Goal: Task Accomplishment & Management: Complete application form

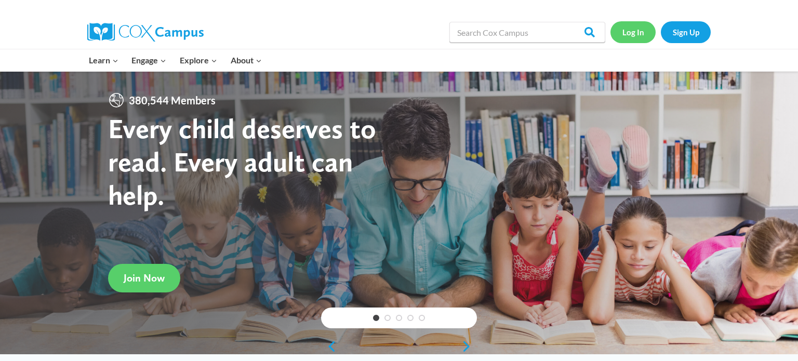
click at [625, 37] on link "Log In" at bounding box center [633, 31] width 45 height 21
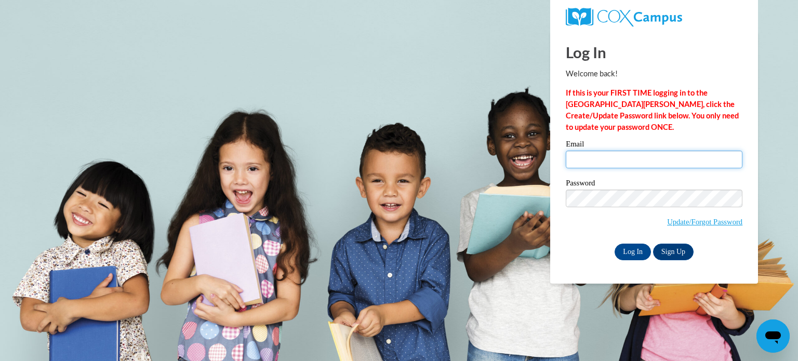
click at [600, 163] on input "Email" at bounding box center [654, 160] width 177 height 18
type input "kstrojny@crivitz.k12.wi.us"
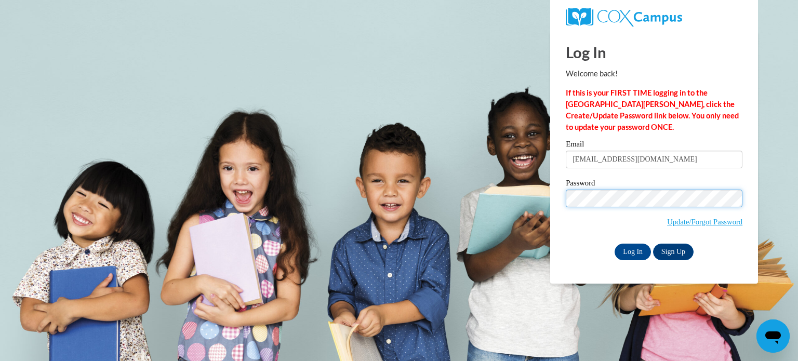
click at [615, 244] on input "Log In" at bounding box center [633, 252] width 36 height 17
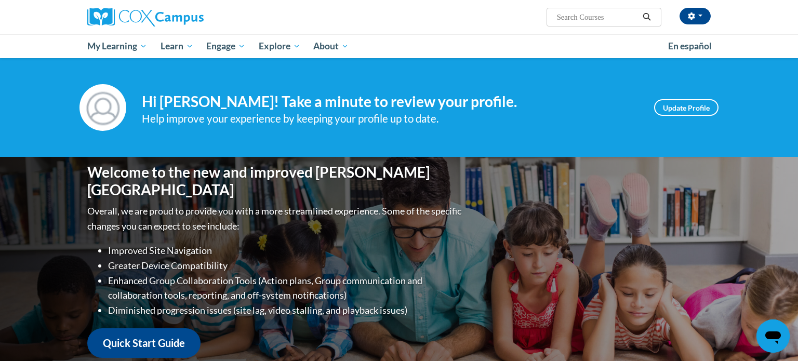
click at [468, 23] on div "[PERSON_NAME] ([GEOGRAPHIC_DATA]/[GEOGRAPHIC_DATA] UTC-05:00) My Profile Inbox …" at bounding box center [506, 13] width 426 height 27
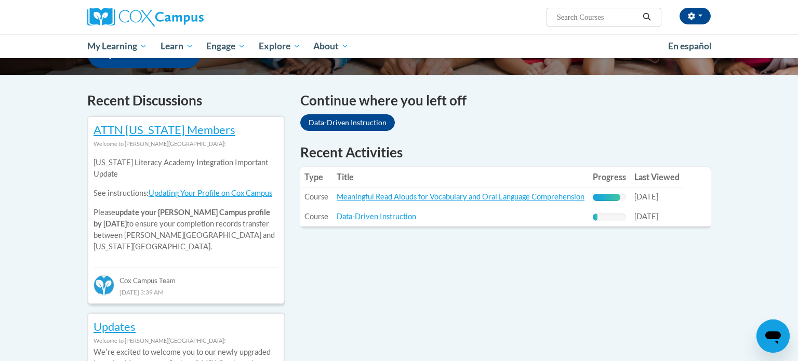
scroll to position [291, 0]
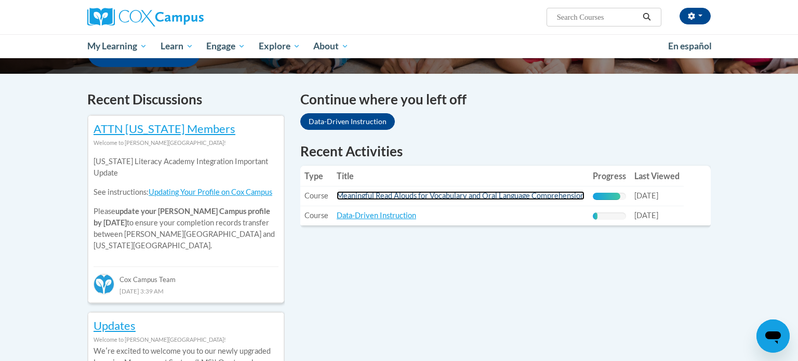
click at [486, 198] on link "Meaningful Read Alouds for Vocabulary and Oral Language Comprehension" at bounding box center [461, 195] width 248 height 9
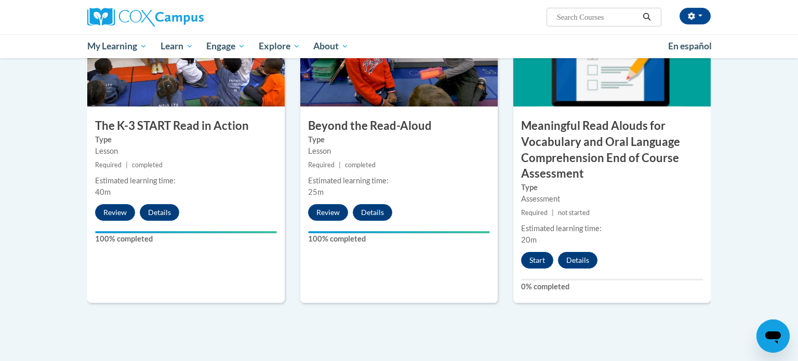
scroll to position [582, 0]
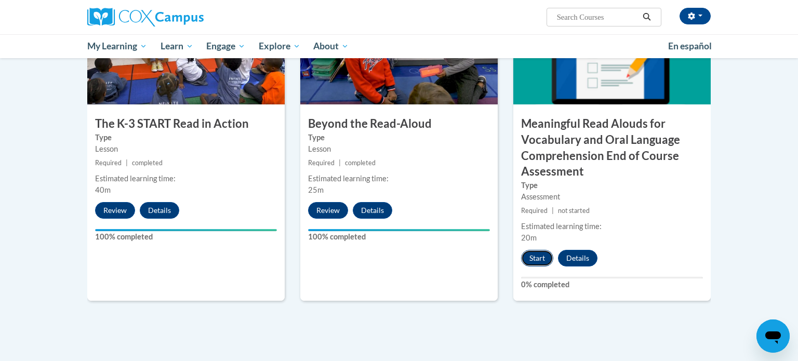
click at [538, 258] on button "Start" at bounding box center [537, 258] width 32 height 17
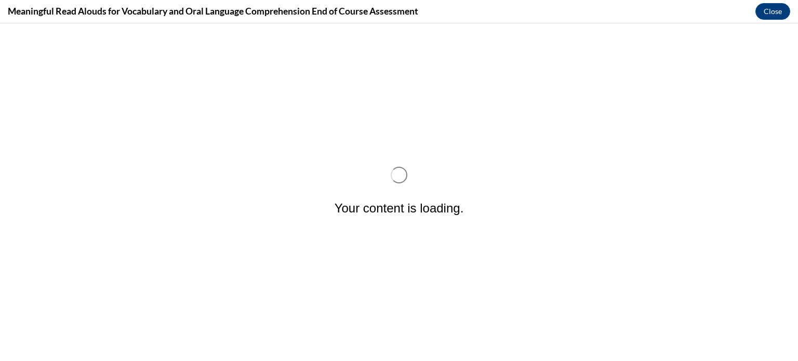
scroll to position [0, 0]
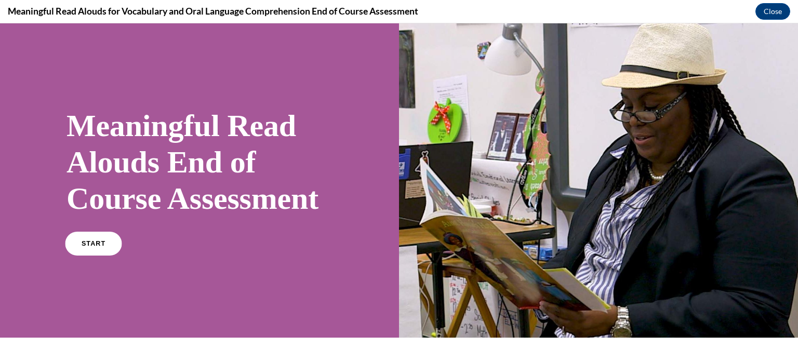
click at [86, 248] on span "START" at bounding box center [94, 244] width 24 height 8
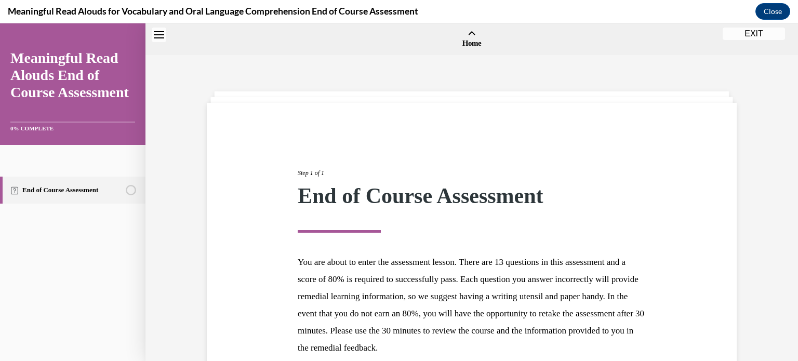
scroll to position [32, 0]
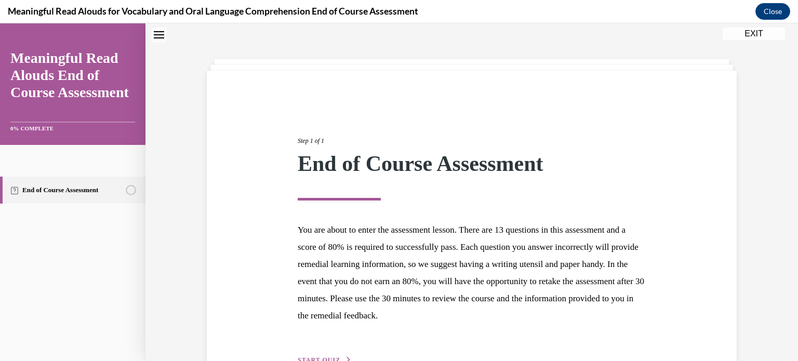
click at [687, 251] on div "Step 1 of 1 End of Course Assessment You are about to enter the assessment less…" at bounding box center [472, 239] width 546 height 254
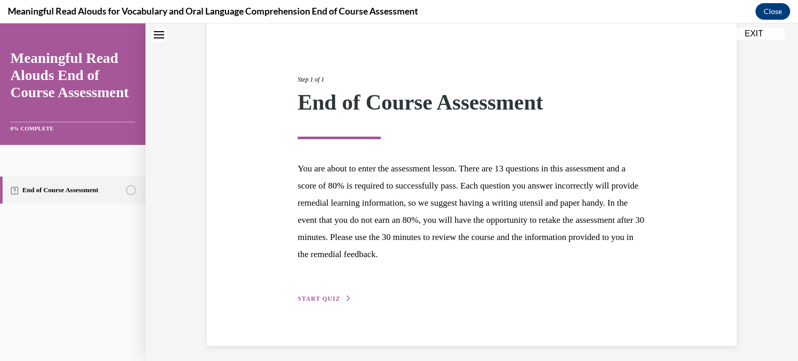
scroll to position [98, 0]
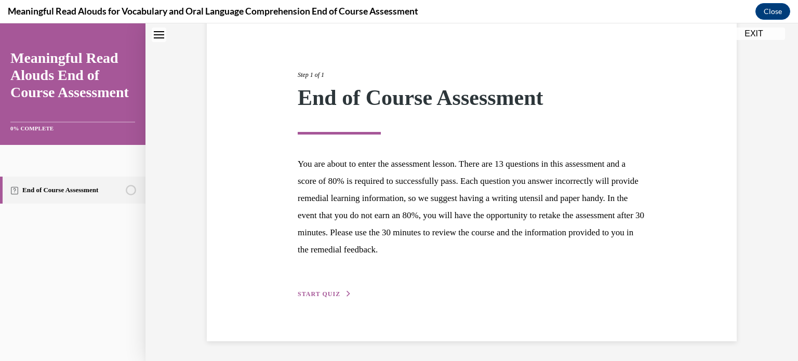
click at [343, 293] on button "START QUIZ" at bounding box center [325, 294] width 54 height 9
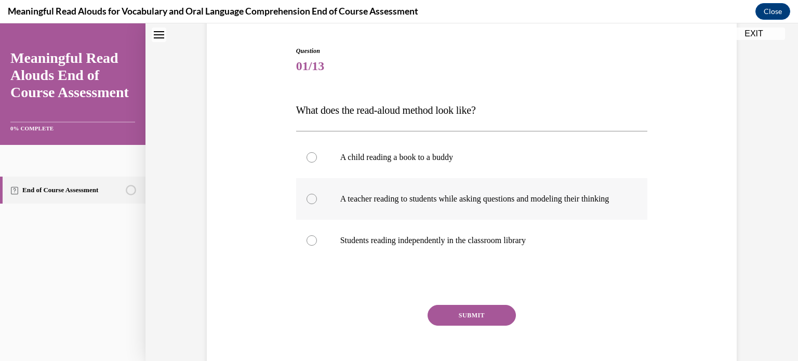
click at [492, 201] on p "A teacher reading to students while asking questions and modeling their thinking" at bounding box center [481, 199] width 282 height 10
click at [317, 201] on input "A teacher reading to students while asking questions and modeling their thinking" at bounding box center [312, 199] width 10 height 10
radio input "true"
click at [492, 320] on button "SUBMIT" at bounding box center [472, 315] width 88 height 21
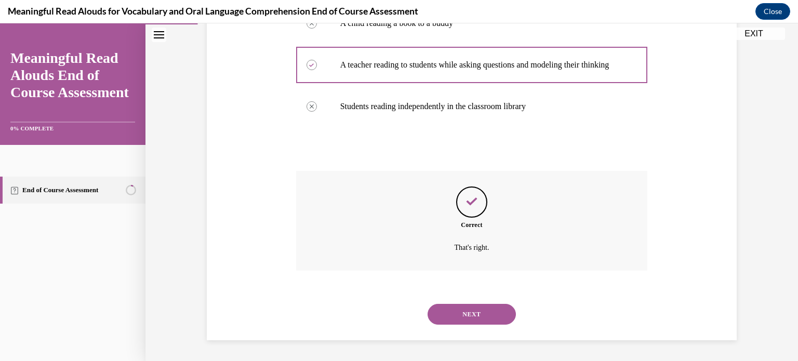
scroll to position [242, 0]
click at [492, 320] on button "NEXT" at bounding box center [472, 314] width 88 height 21
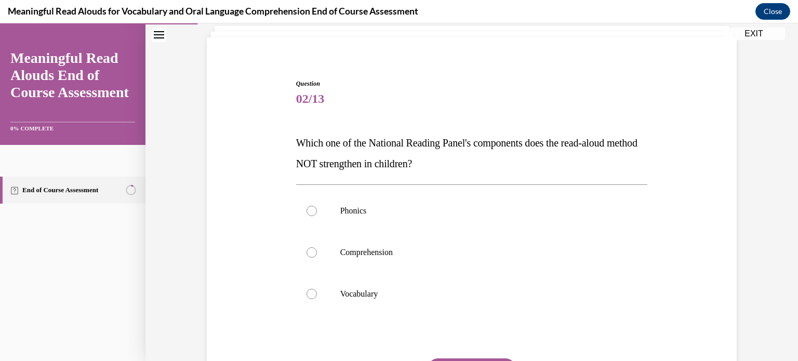
scroll to position [83, 0]
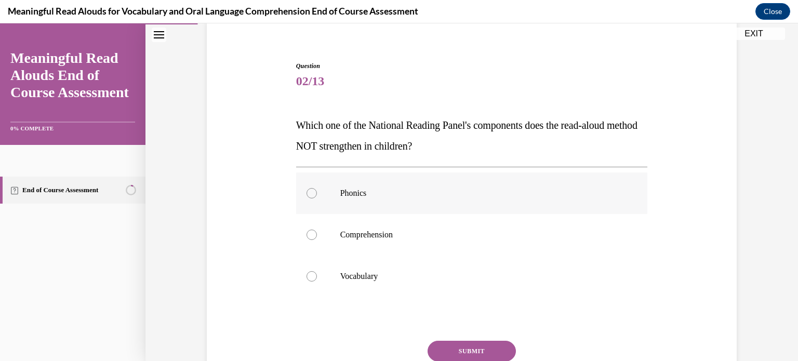
click at [384, 191] on p "Phonics" at bounding box center [481, 193] width 282 height 10
click at [317, 191] on input "Phonics" at bounding box center [312, 193] width 10 height 10
radio input "true"
click at [471, 348] on button "SUBMIT" at bounding box center [472, 351] width 88 height 21
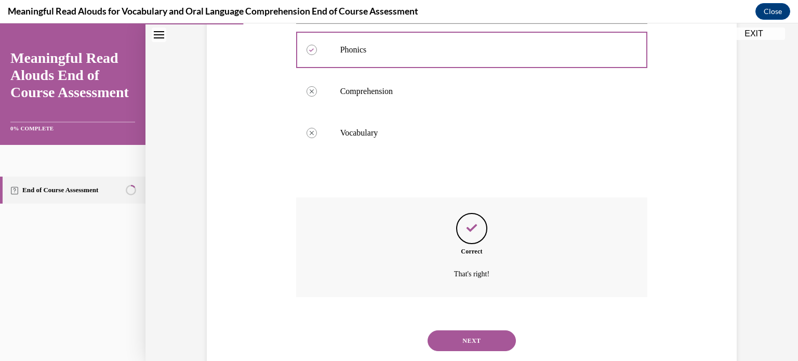
scroll to position [253, 0]
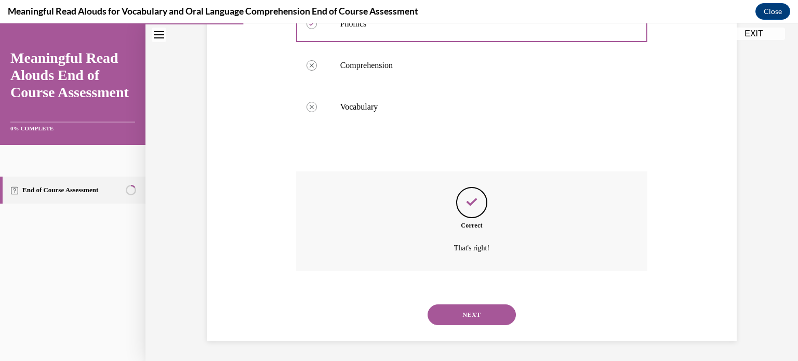
click at [483, 317] on button "NEXT" at bounding box center [472, 315] width 88 height 21
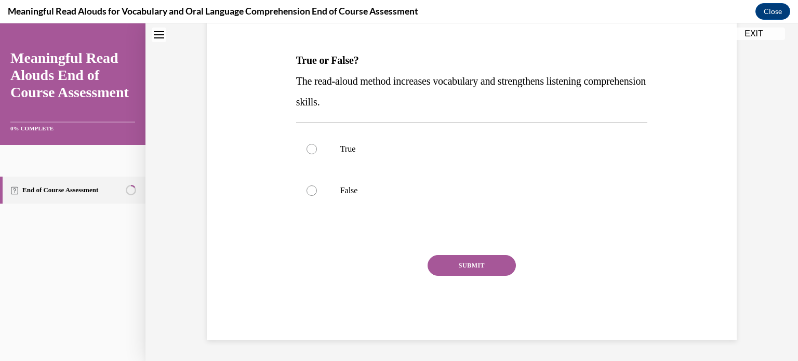
scroll to position [0, 0]
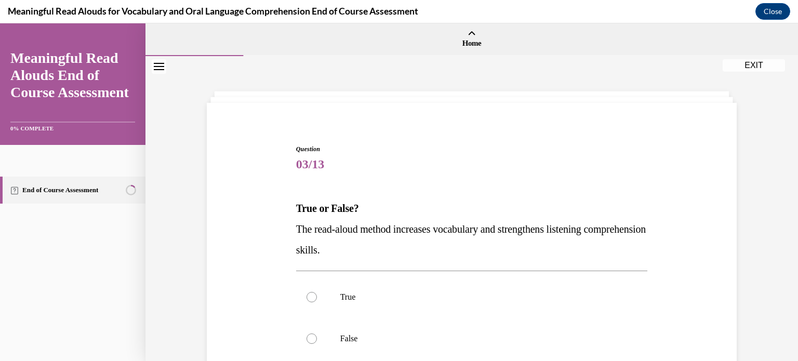
click at [605, 201] on p "True or False?" at bounding box center [472, 208] width 352 height 21
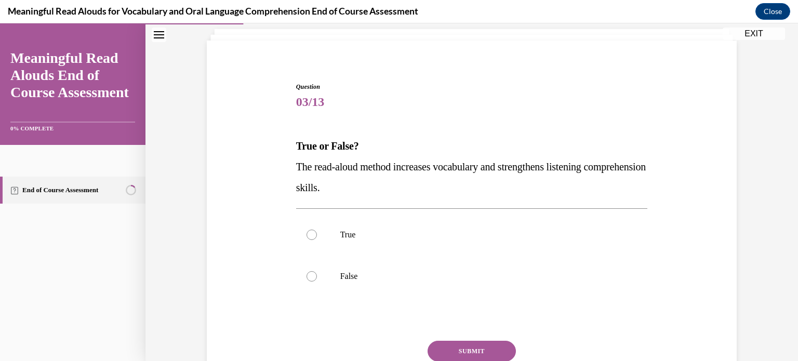
scroll to position [83, 0]
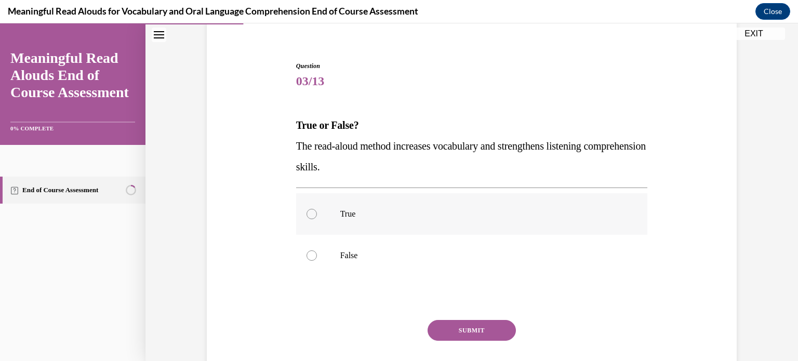
click at [342, 212] on p "True" at bounding box center [481, 214] width 282 height 10
click at [317, 212] on input "True" at bounding box center [312, 214] width 10 height 10
radio input "true"
click at [501, 331] on button "SUBMIT" at bounding box center [472, 330] width 88 height 21
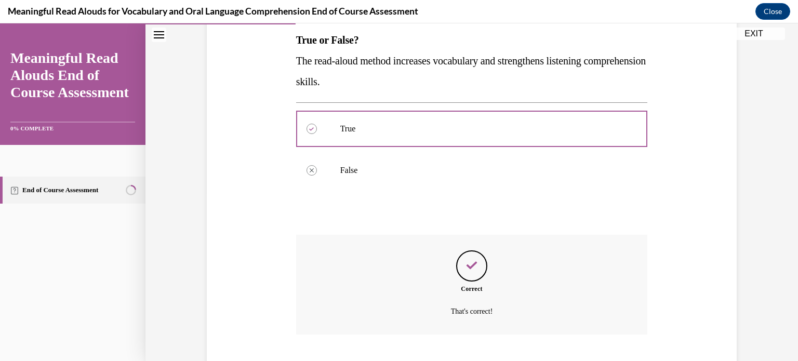
scroll to position [232, 0]
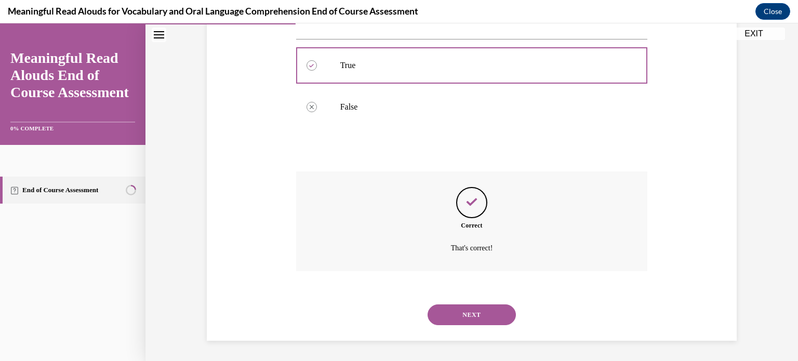
click at [490, 321] on button "NEXT" at bounding box center [472, 315] width 88 height 21
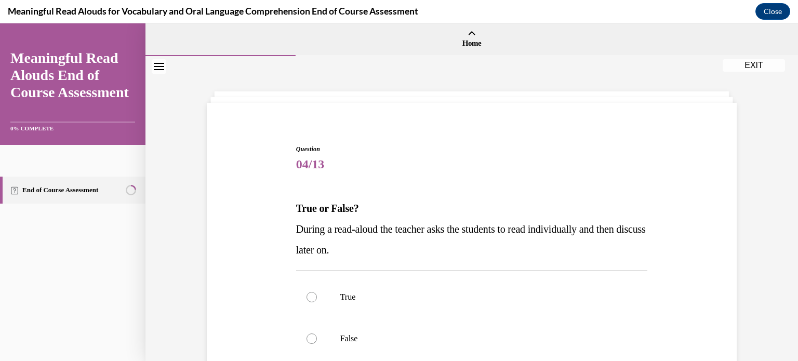
click at [768, 218] on div "Question 04/13 True or False? During a read-aloud the teacher asks the students…" at bounding box center [472, 282] width 653 height 453
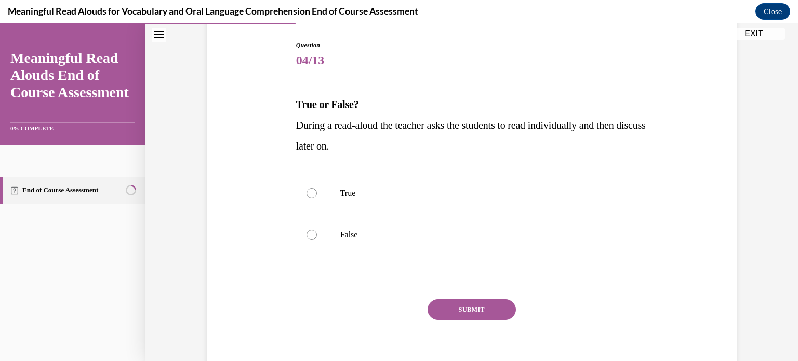
scroll to position [125, 0]
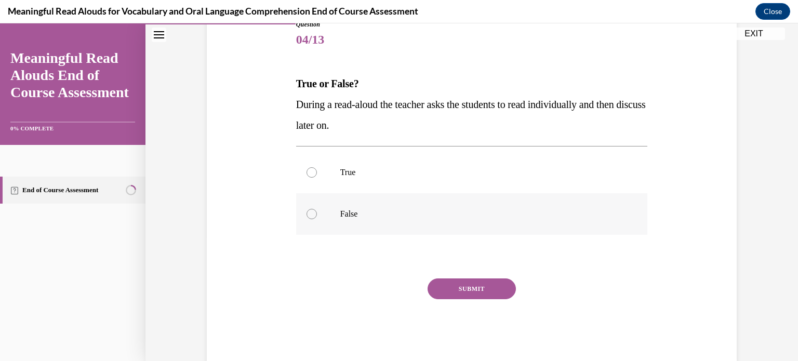
click at [367, 215] on p "False" at bounding box center [481, 214] width 282 height 10
click at [317, 215] on input "False" at bounding box center [312, 214] width 10 height 10
radio input "true"
click at [447, 287] on button "SUBMIT" at bounding box center [472, 289] width 88 height 21
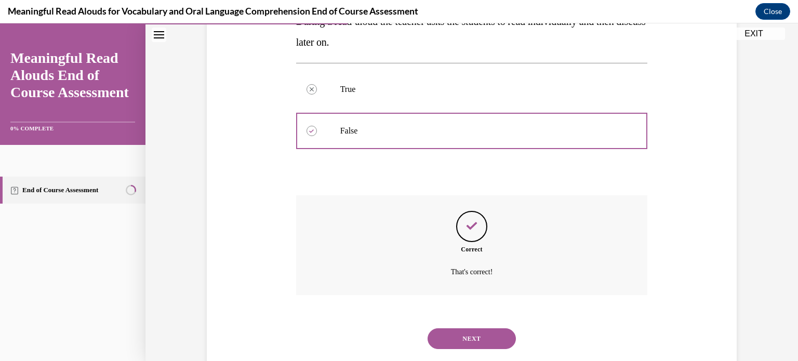
scroll to position [232, 0]
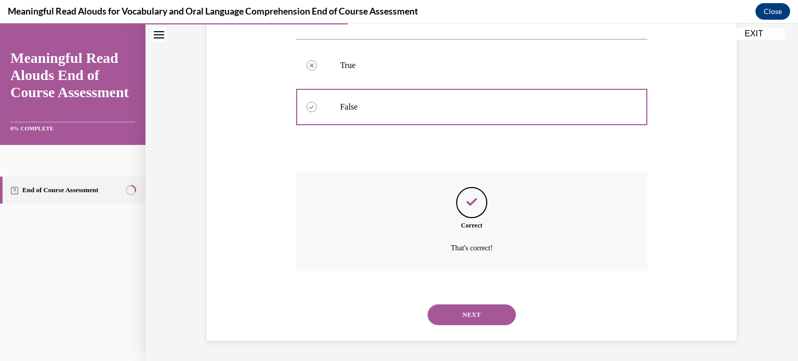
click at [487, 311] on button "NEXT" at bounding box center [472, 315] width 88 height 21
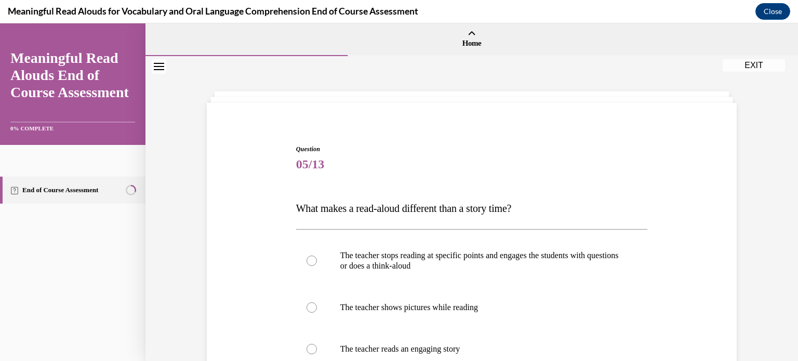
click at [708, 248] on div "Question 05/13 What makes a read-aloud different than a story time? The teacher…" at bounding box center [471, 306] width 535 height 386
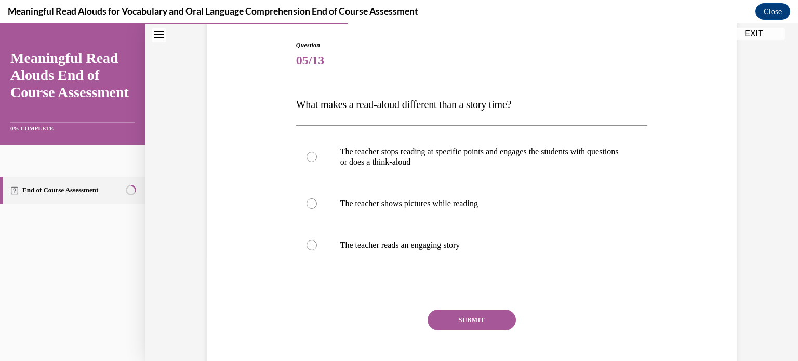
scroll to position [125, 0]
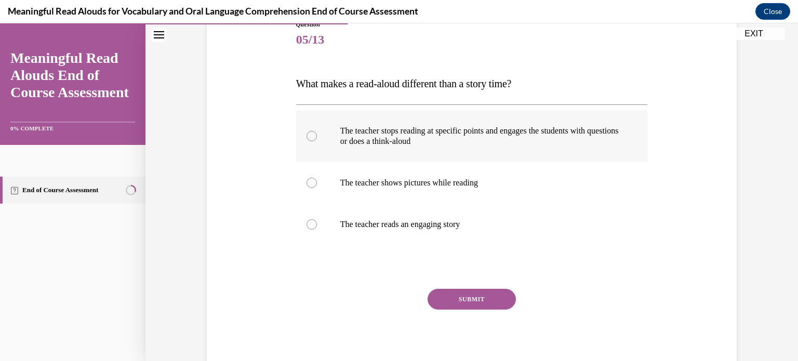
click at [312, 136] on div at bounding box center [312, 136] width 10 height 10
click at [312, 136] on input "The teacher stops reading at specific points and engages the students with ques…" at bounding box center [312, 136] width 10 height 10
radio input "true"
click at [470, 307] on button "SUBMIT" at bounding box center [472, 299] width 88 height 21
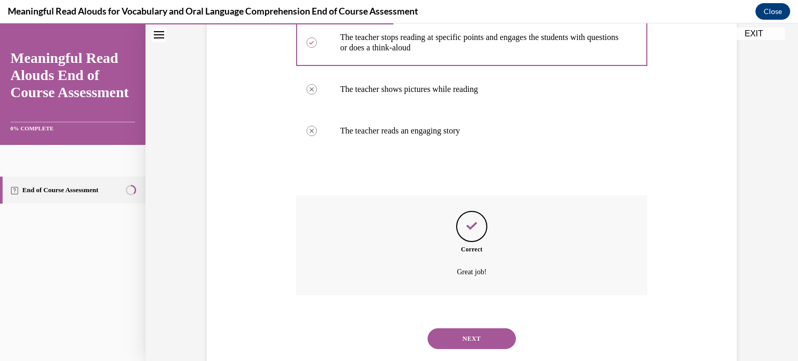
scroll to position [242, 0]
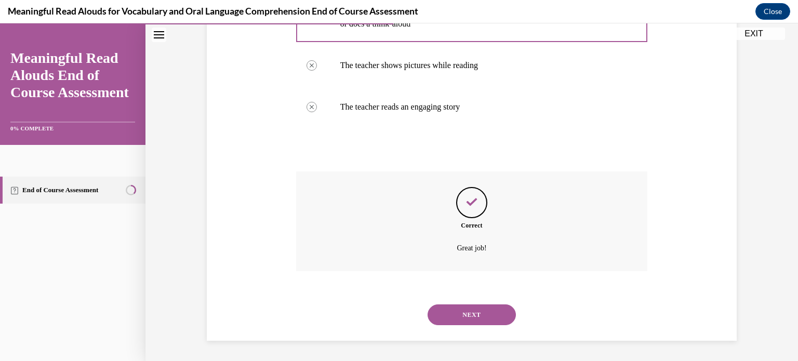
click at [470, 307] on button "NEXT" at bounding box center [472, 315] width 88 height 21
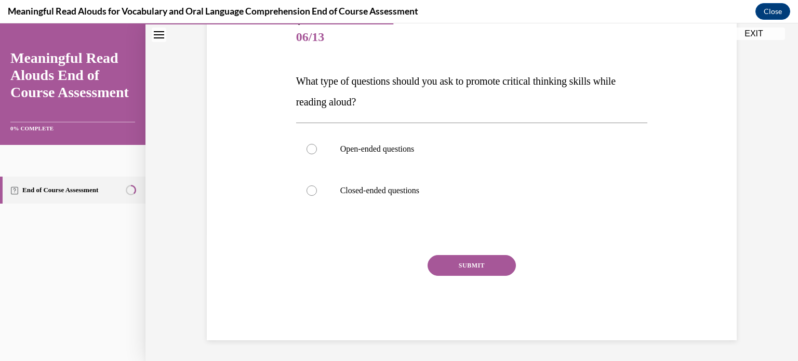
scroll to position [115, 0]
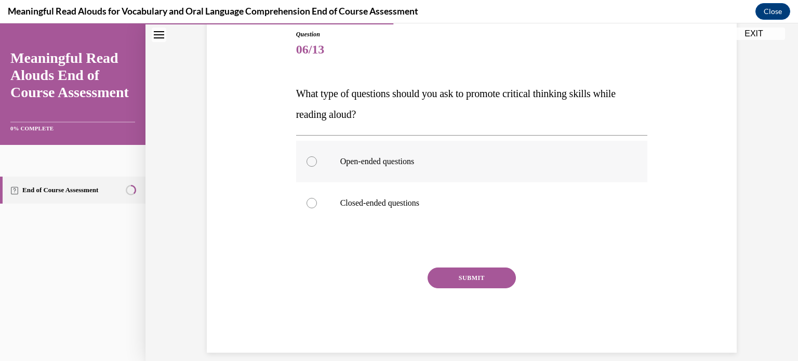
click at [386, 153] on label "Open-ended questions" at bounding box center [472, 162] width 352 height 42
click at [317, 156] on input "Open-ended questions" at bounding box center [312, 161] width 10 height 10
radio input "true"
click at [452, 276] on button "SUBMIT" at bounding box center [472, 278] width 88 height 21
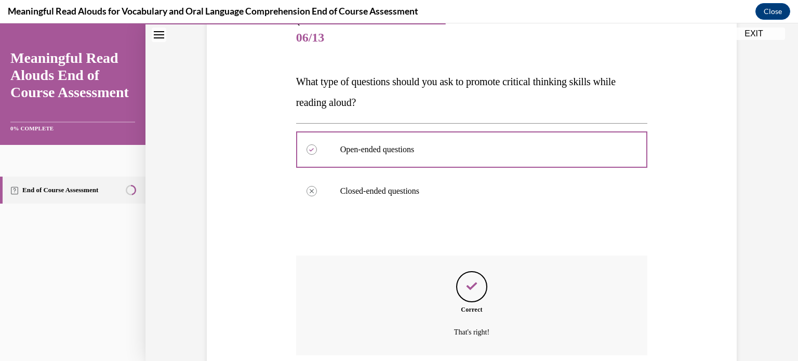
scroll to position [211, 0]
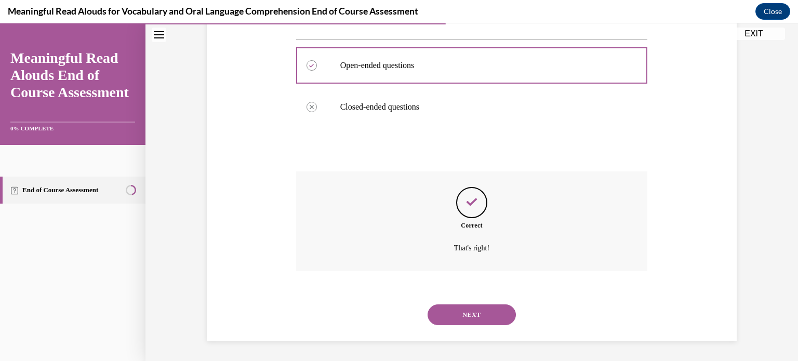
click at [471, 317] on button "NEXT" at bounding box center [472, 315] width 88 height 21
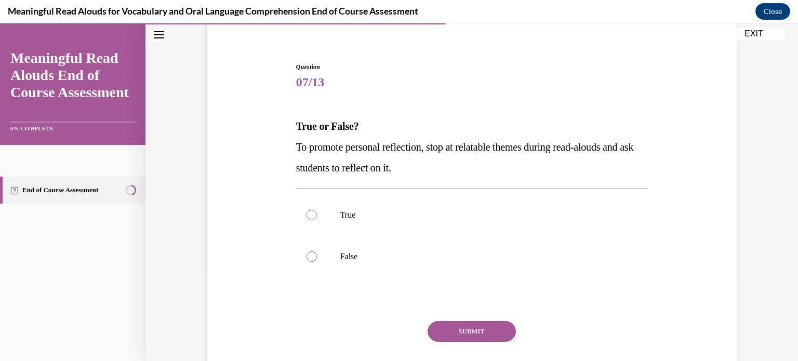
scroll to position [83, 0]
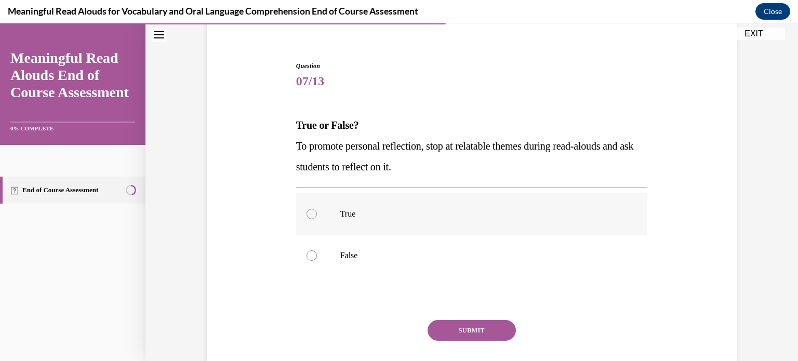
click at [360, 224] on label "True" at bounding box center [472, 214] width 352 height 42
click at [317, 219] on input "True" at bounding box center [312, 214] width 10 height 10
radio input "true"
click at [453, 329] on button "SUBMIT" at bounding box center [472, 330] width 88 height 21
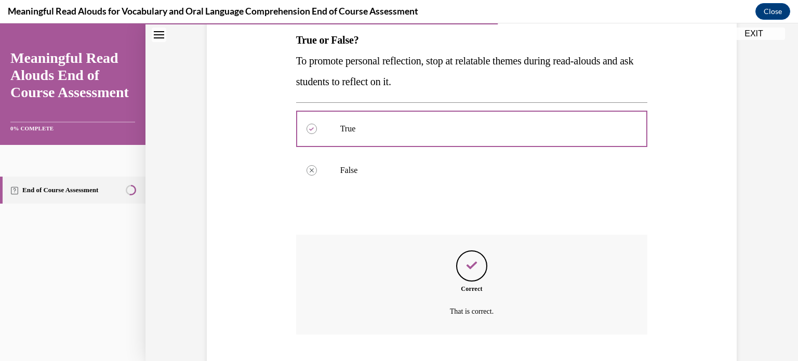
scroll to position [232, 0]
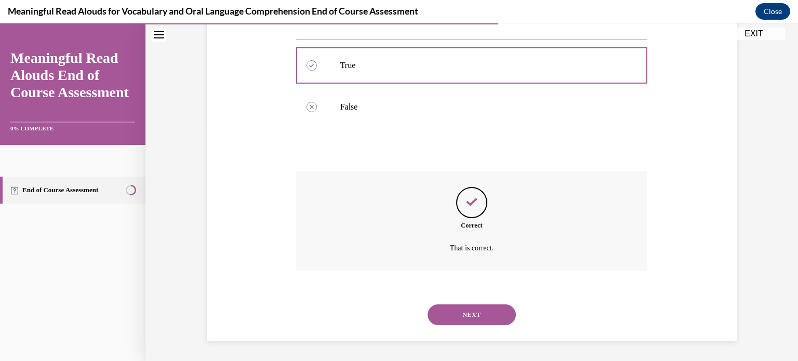
click at [453, 329] on div "NEXT" at bounding box center [472, 315] width 352 height 42
click at [458, 316] on button "NEXT" at bounding box center [472, 315] width 88 height 21
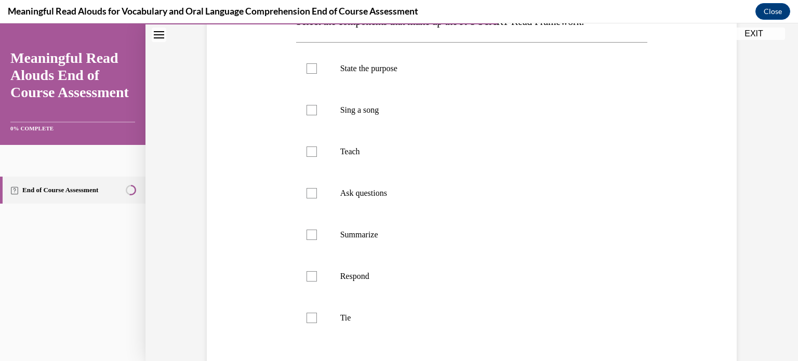
scroll to position [166, 0]
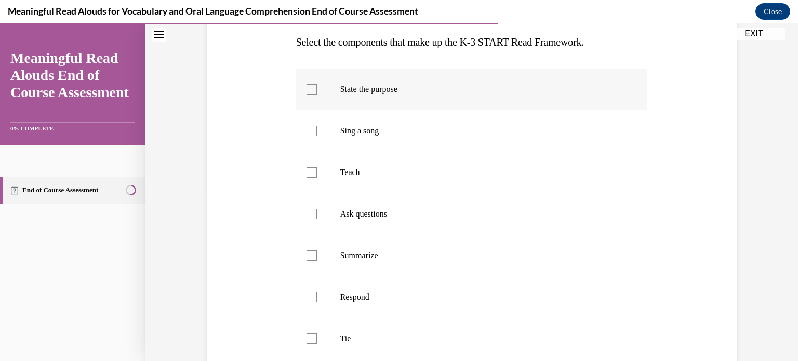
click at [313, 93] on div at bounding box center [312, 89] width 10 height 10
click at [313, 93] on input "State the purpose" at bounding box center [312, 89] width 10 height 10
checkbox input "true"
click at [312, 171] on div at bounding box center [312, 172] width 10 height 10
click at [312, 171] on input "Teach" at bounding box center [312, 172] width 10 height 10
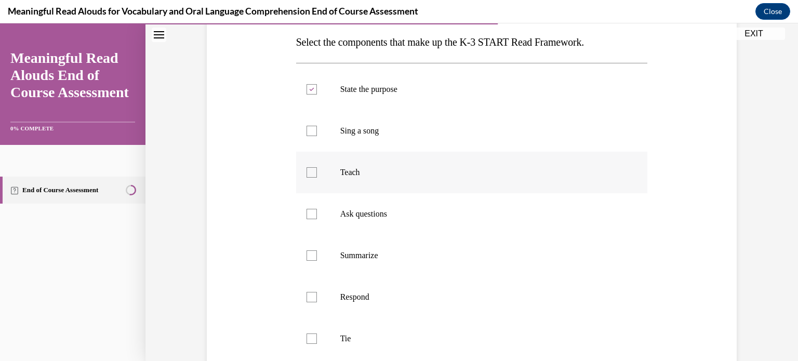
checkbox input "true"
click at [313, 217] on div at bounding box center [312, 214] width 10 height 10
click at [313, 217] on input "Ask questions" at bounding box center [312, 214] width 10 height 10
checkbox input "true"
click at [316, 297] on div at bounding box center [312, 297] width 10 height 10
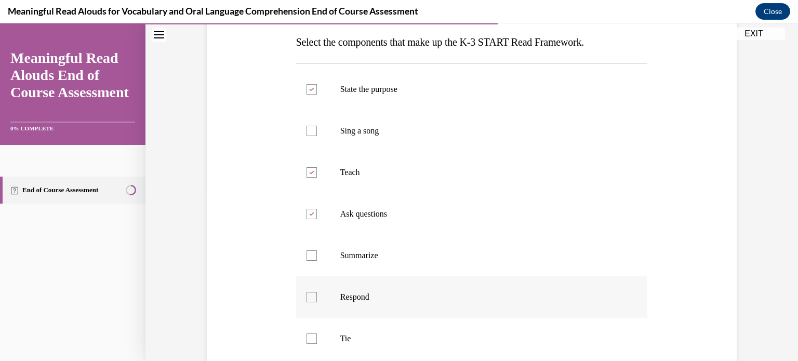
click at [316, 297] on input "Respond" at bounding box center [312, 297] width 10 height 10
checkbox input "true"
click at [313, 343] on div at bounding box center [312, 339] width 10 height 10
click at [313, 343] on input "Tie" at bounding box center [312, 339] width 10 height 10
checkbox input "true"
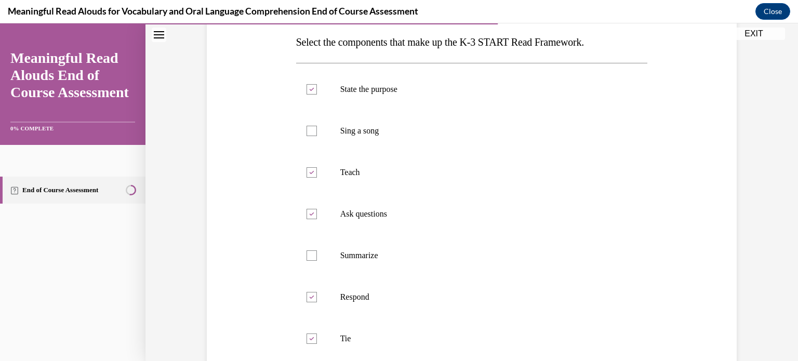
click at [227, 315] on div "Question 08/13 Select the components that make up the K-3 START Read Framework.…" at bounding box center [471, 218] width 535 height 542
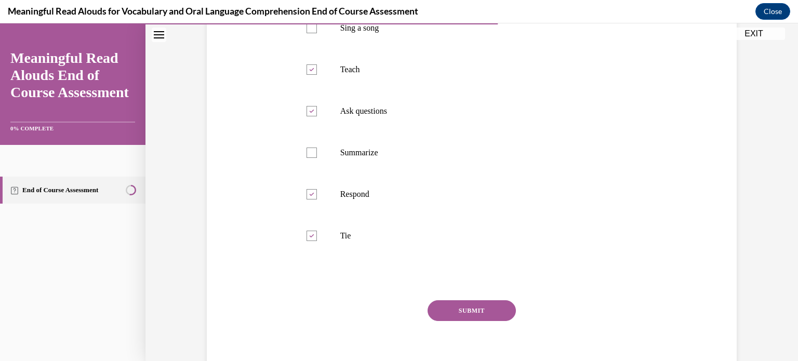
scroll to position [270, 0]
click at [465, 311] on button "SUBMIT" at bounding box center [472, 309] width 88 height 21
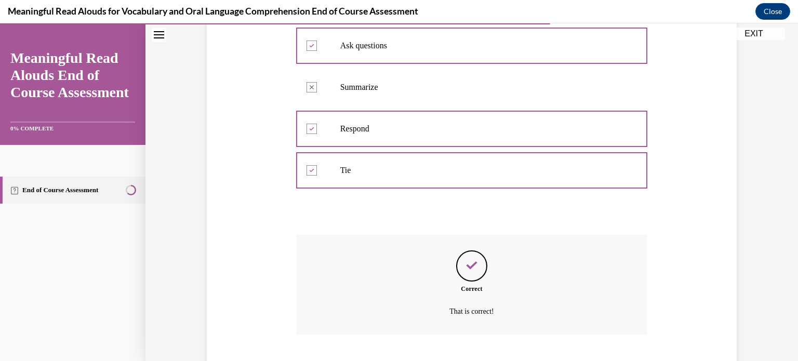
scroll to position [398, 0]
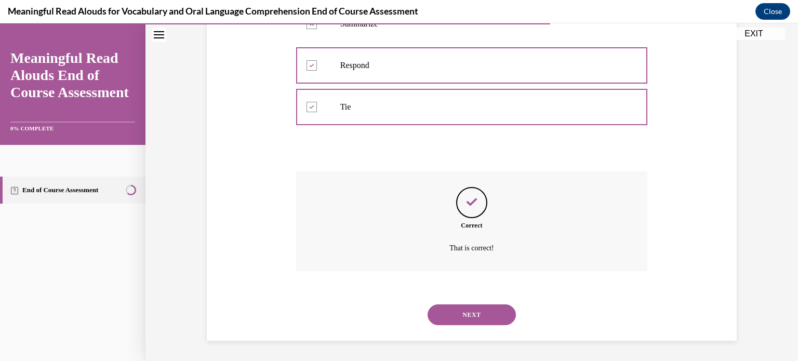
click at [465, 311] on button "NEXT" at bounding box center [472, 315] width 88 height 21
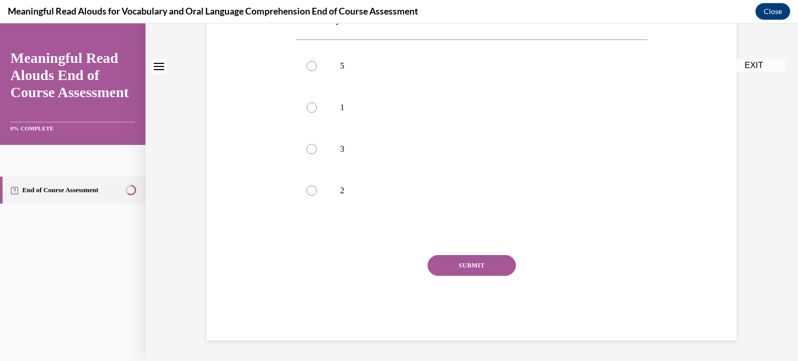
scroll to position [0, 0]
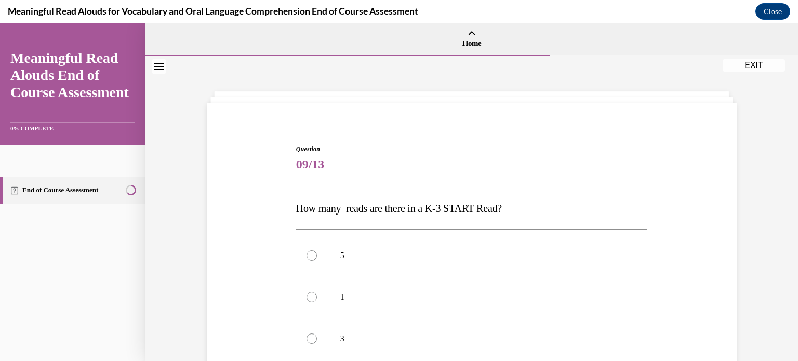
click at [239, 237] on div "Question 09/13 How many reads are there in a K-3 START Read? 5 1 3 2 Incorrect …" at bounding box center [471, 321] width 535 height 417
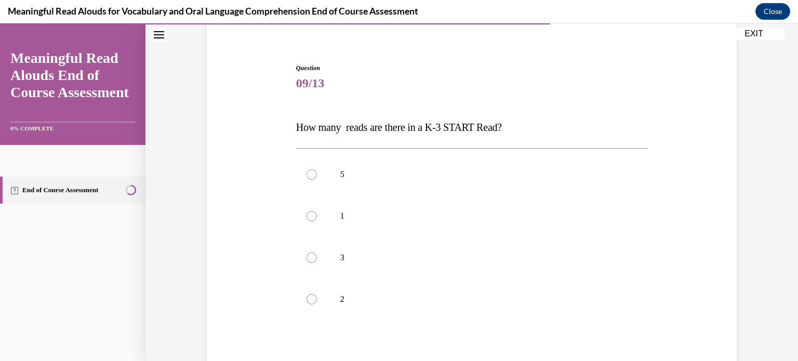
scroll to position [83, 0]
click at [309, 175] on div at bounding box center [312, 172] width 10 height 10
click at [309, 175] on input "5" at bounding box center [312, 172] width 10 height 10
radio input "true"
click at [255, 180] on div "Question 09/13 How many reads are there in a K-3 START Read? 5 1 3 2 Incorrect …" at bounding box center [471, 238] width 535 height 417
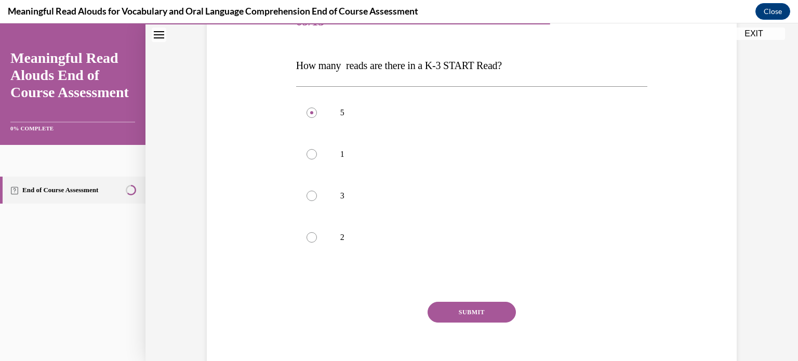
scroll to position [146, 0]
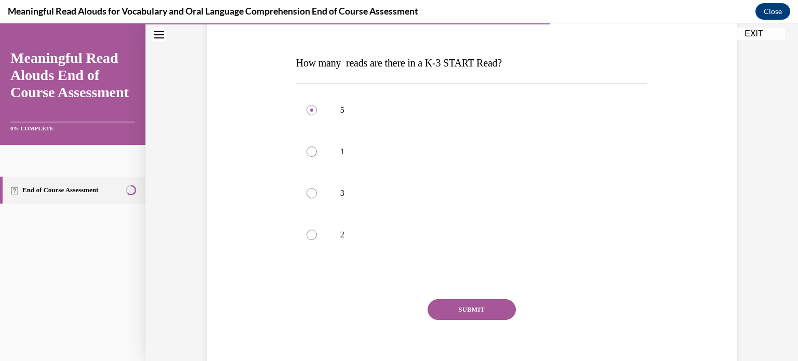
click at [483, 307] on button "SUBMIT" at bounding box center [472, 309] width 88 height 21
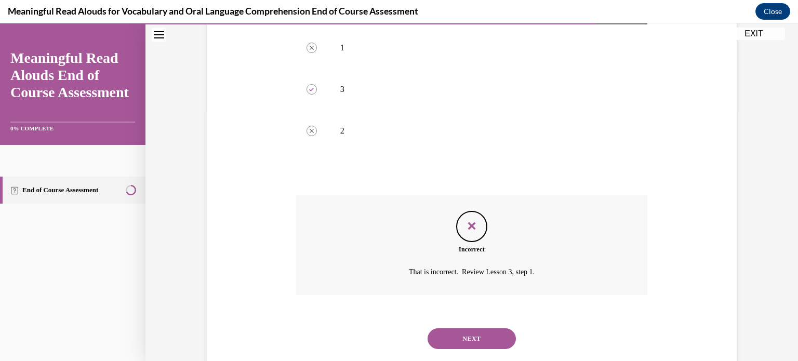
scroll to position [273, 0]
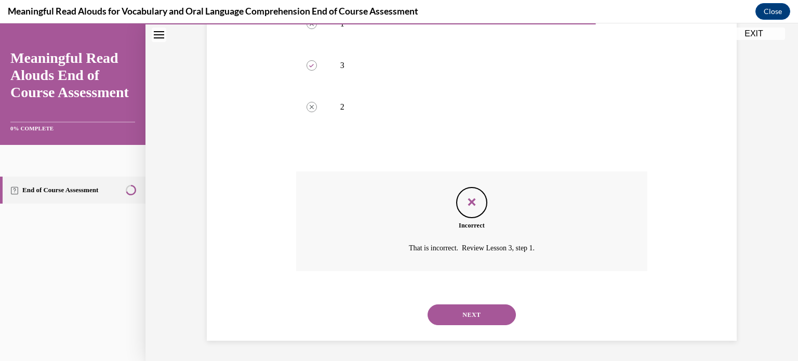
click at [476, 318] on button "NEXT" at bounding box center [472, 315] width 88 height 21
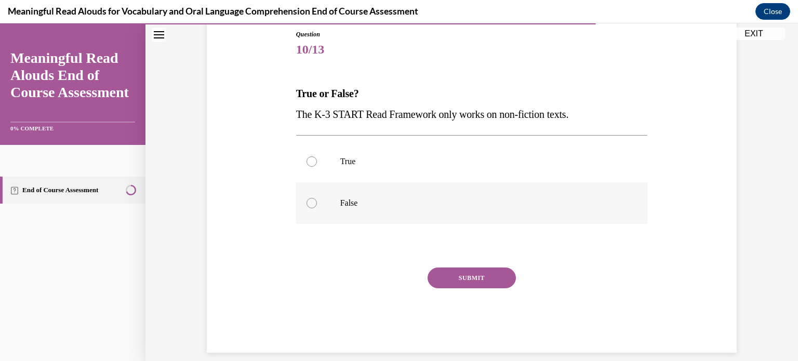
click at [334, 204] on label "False" at bounding box center [472, 203] width 352 height 42
click at [317, 204] on input "False" at bounding box center [312, 203] width 10 height 10
radio input "true"
click at [473, 274] on button "SUBMIT" at bounding box center [472, 278] width 88 height 21
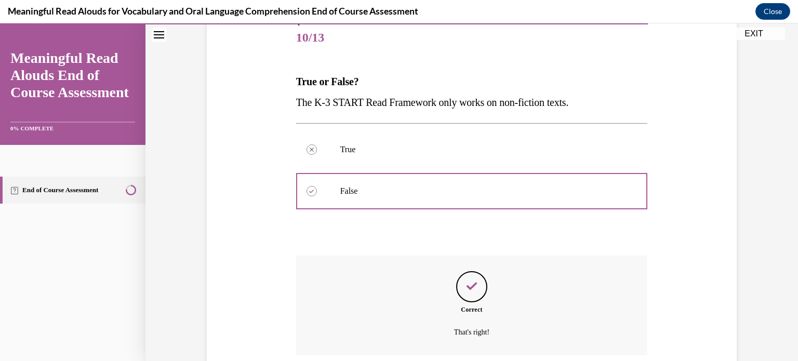
scroll to position [211, 0]
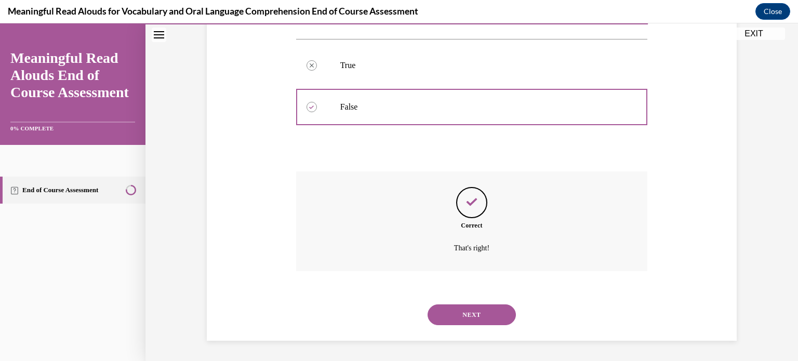
click at [474, 312] on button "NEXT" at bounding box center [472, 315] width 88 height 21
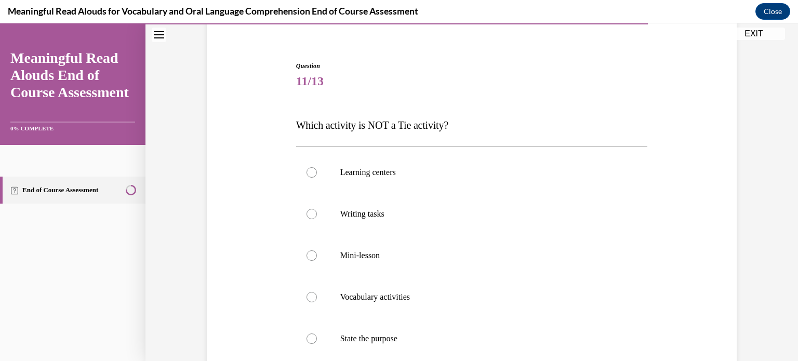
scroll to position [104, 0]
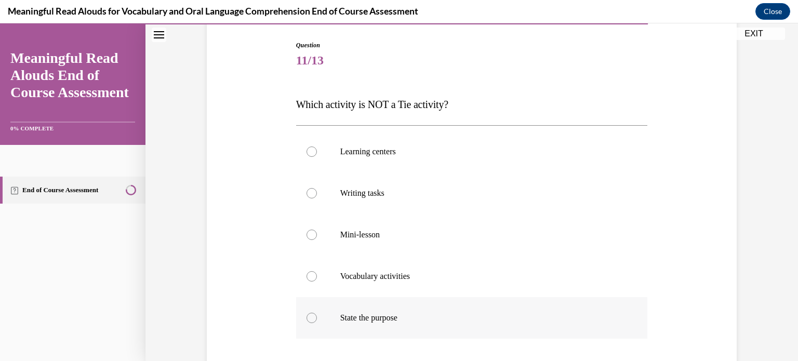
click at [389, 330] on label "State the purpose" at bounding box center [472, 318] width 352 height 42
click at [317, 323] on input "State the purpose" at bounding box center [312, 318] width 10 height 10
radio input "true"
click at [273, 295] on div "Question 11/13 Which activity is NOT a Tie activity? Learning centers Writing t…" at bounding box center [471, 238] width 535 height 458
click at [237, 300] on div "Question 11/13 Which activity is NOT a Tie activity? Learning centers Writing t…" at bounding box center [471, 238] width 535 height 458
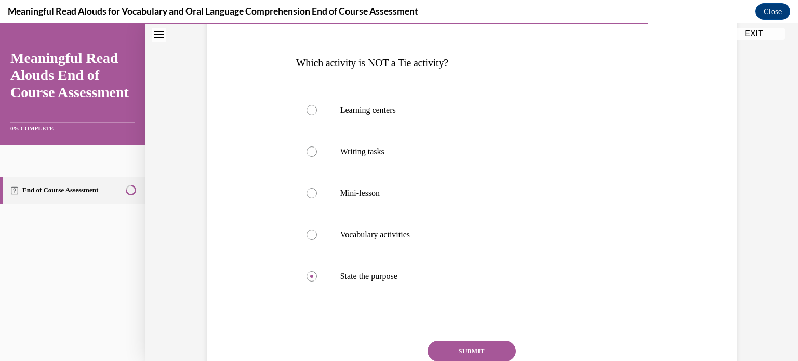
scroll to position [166, 0]
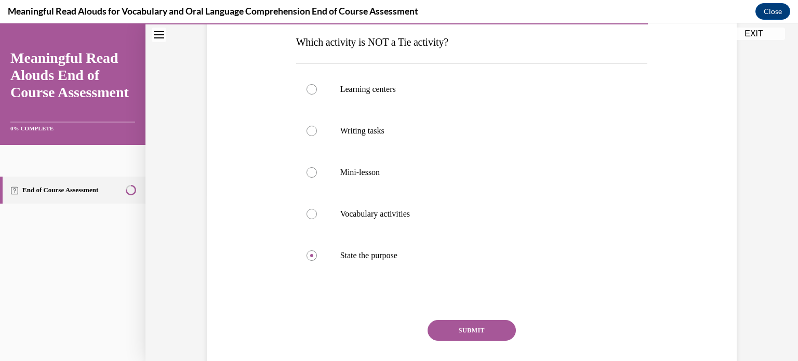
click at [464, 334] on button "SUBMIT" at bounding box center [472, 330] width 88 height 21
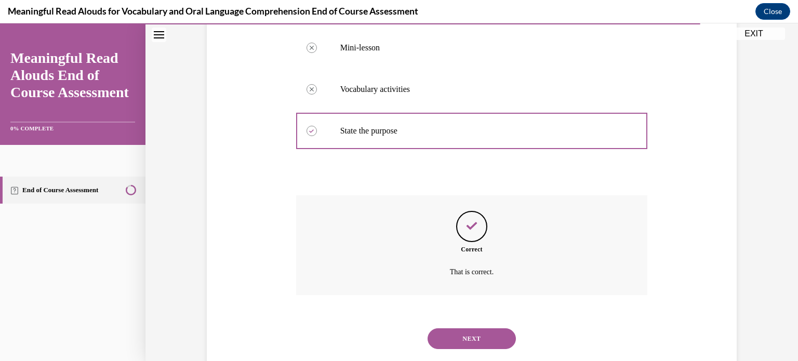
scroll to position [315, 0]
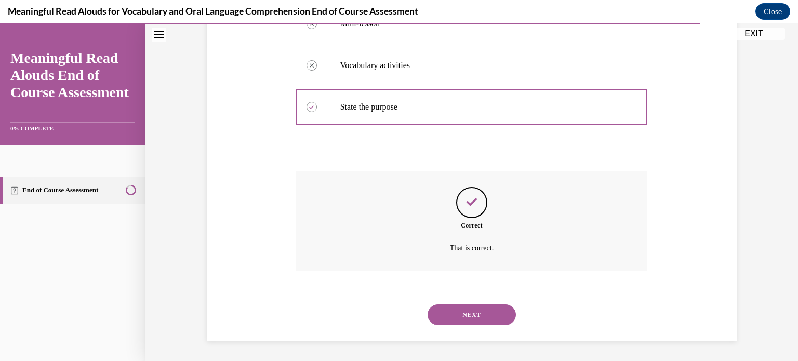
click at [467, 318] on button "NEXT" at bounding box center [472, 315] width 88 height 21
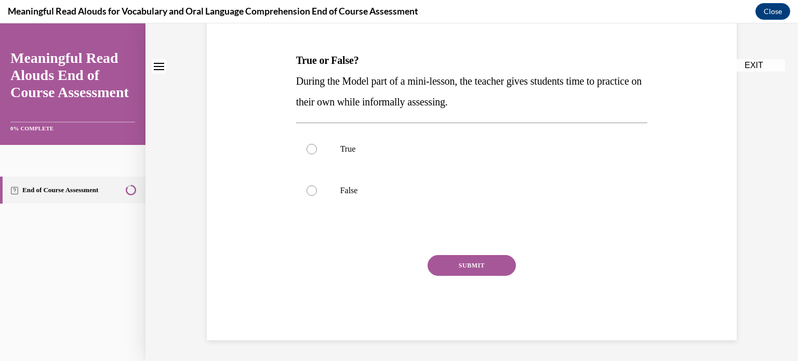
scroll to position [0, 0]
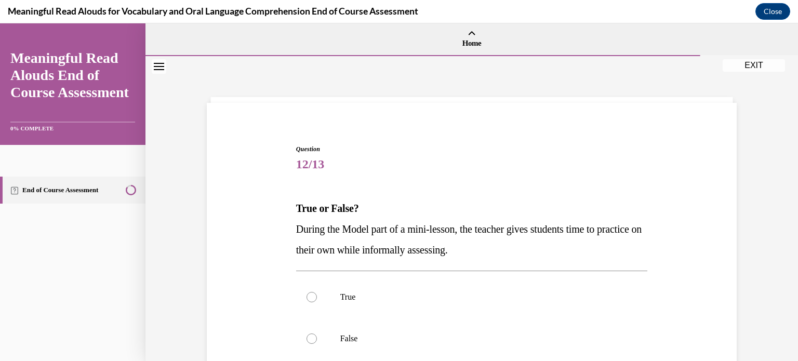
click at [625, 164] on span "12/13" at bounding box center [472, 164] width 352 height 21
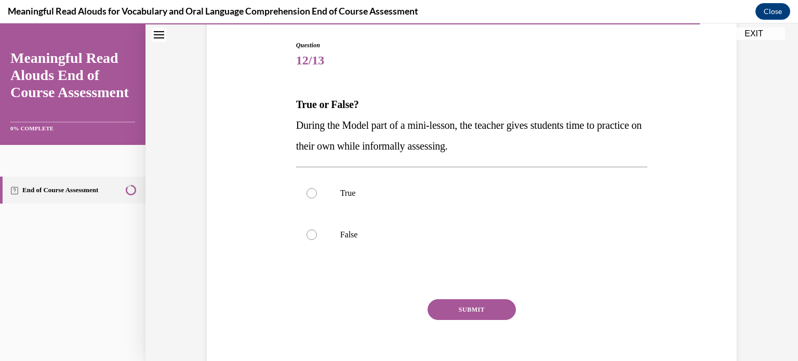
scroll to position [125, 0]
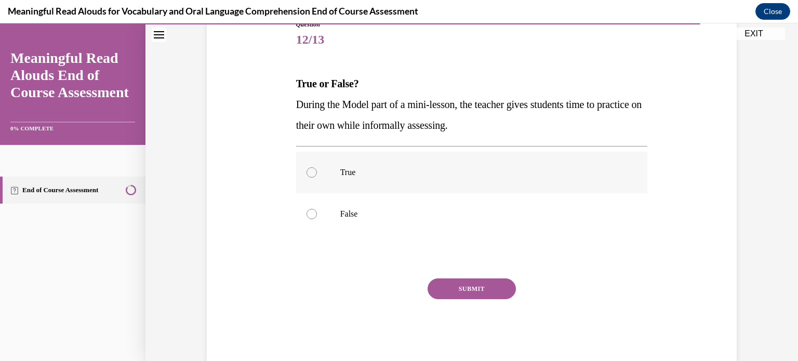
click at [311, 175] on div at bounding box center [312, 172] width 10 height 10
click at [311, 175] on input "True" at bounding box center [312, 172] width 10 height 10
radio input "true"
click at [483, 288] on button "SUBMIT" at bounding box center [472, 289] width 88 height 21
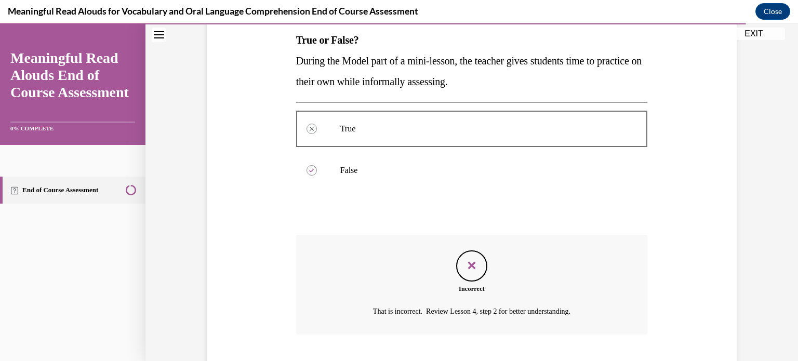
scroll to position [232, 0]
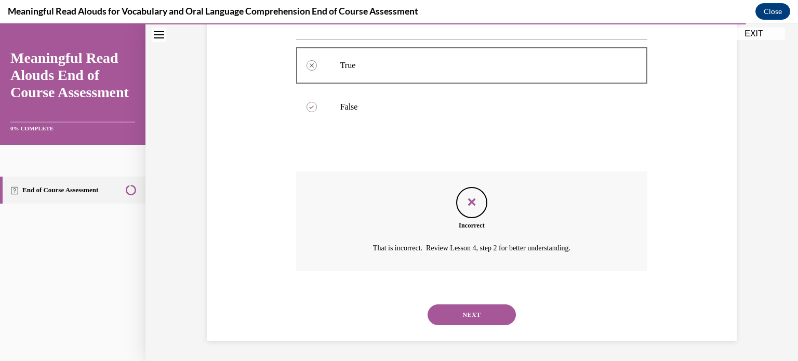
click at [474, 317] on button "NEXT" at bounding box center [472, 315] width 88 height 21
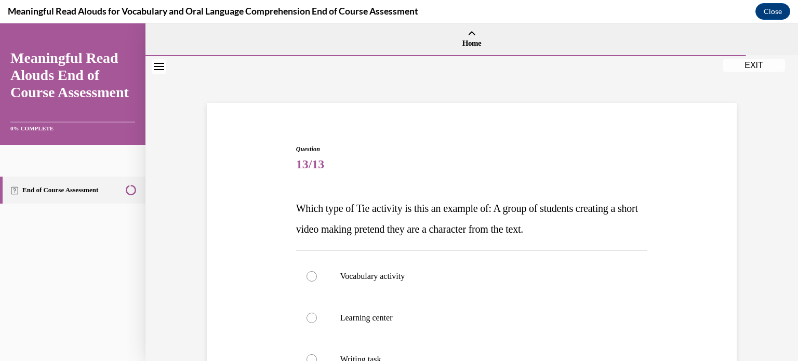
click at [480, 126] on div "Question 13/13 Which type of Tie activity is this an example of: A group of stu…" at bounding box center [471, 311] width 535 height 396
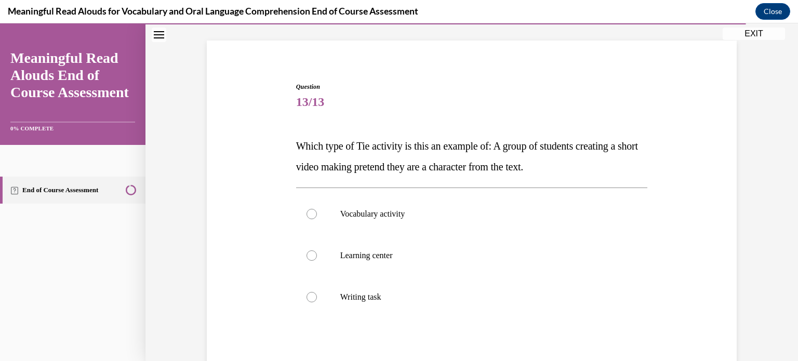
scroll to position [83, 0]
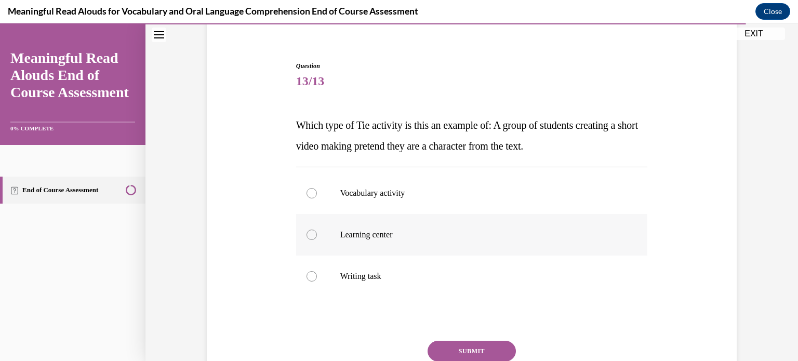
click at [368, 234] on p "Learning center" at bounding box center [481, 235] width 282 height 10
click at [317, 234] on input "Learning center" at bounding box center [312, 235] width 10 height 10
radio input "true"
click at [243, 212] on div "Question 13/13 Which type of Tie activity is this an example of: A group of stu…" at bounding box center [471, 228] width 535 height 396
click at [489, 348] on button "SUBMIT" at bounding box center [472, 351] width 88 height 21
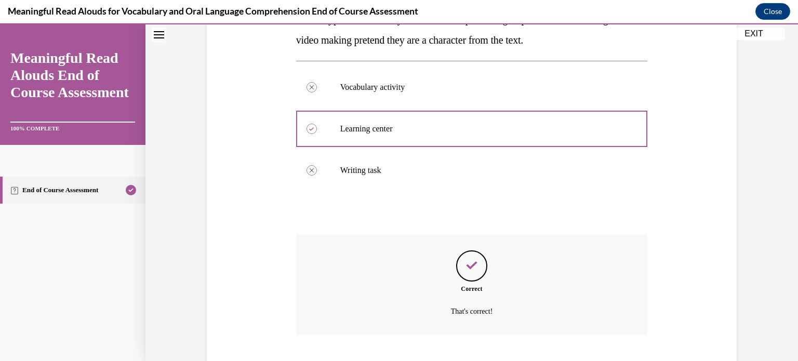
scroll to position [253, 0]
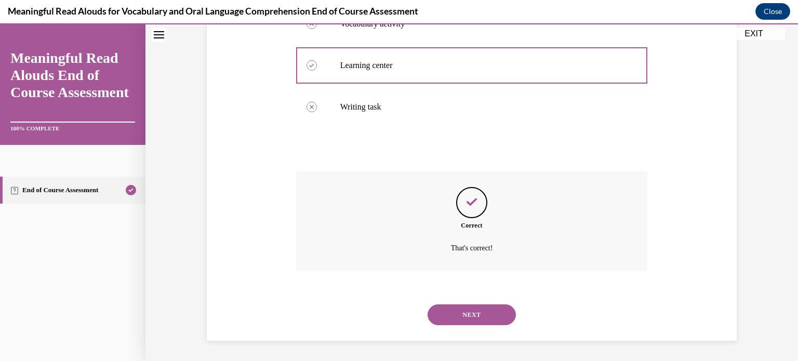
click at [466, 309] on button "NEXT" at bounding box center [472, 315] width 88 height 21
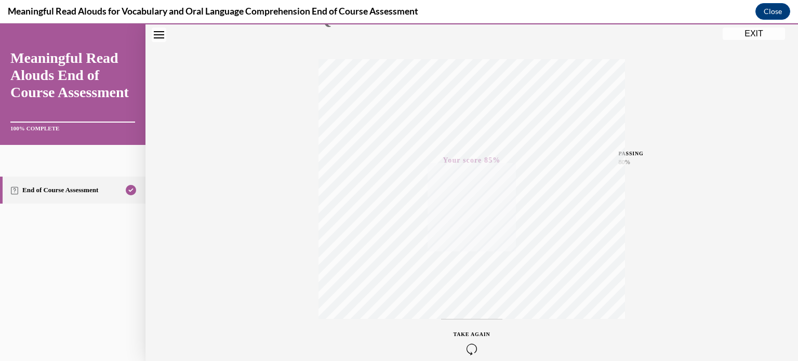
scroll to position [194, 0]
click at [766, 37] on button "EXIT" at bounding box center [754, 34] width 62 height 12
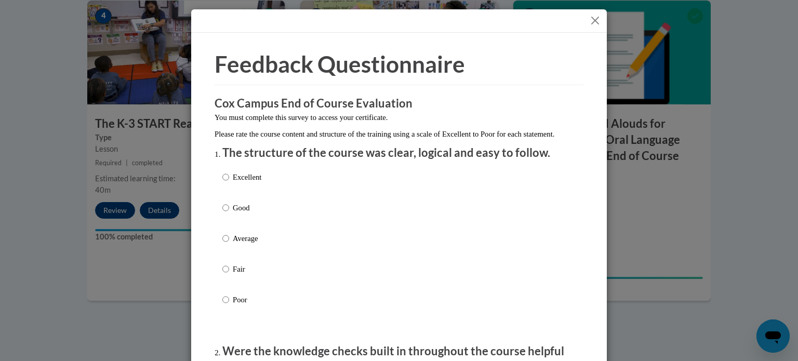
click at [256, 183] on p "Excellent" at bounding box center [247, 177] width 29 height 11
click at [229, 183] on input "Excellent" at bounding box center [225, 177] width 7 height 11
radio input "true"
click at [365, 61] on span "Feedback Questionnaire" at bounding box center [340, 63] width 251 height 27
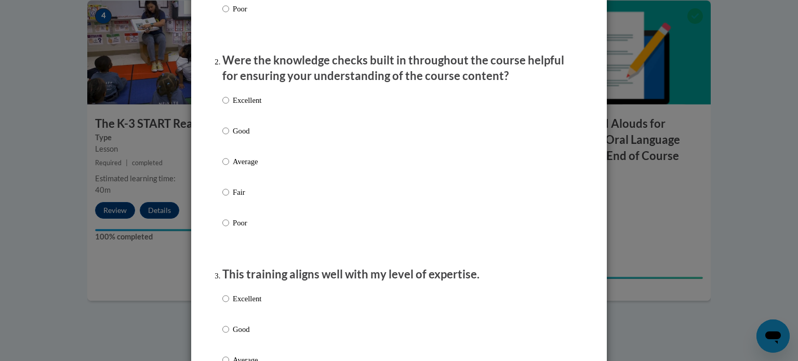
scroll to position [312, 0]
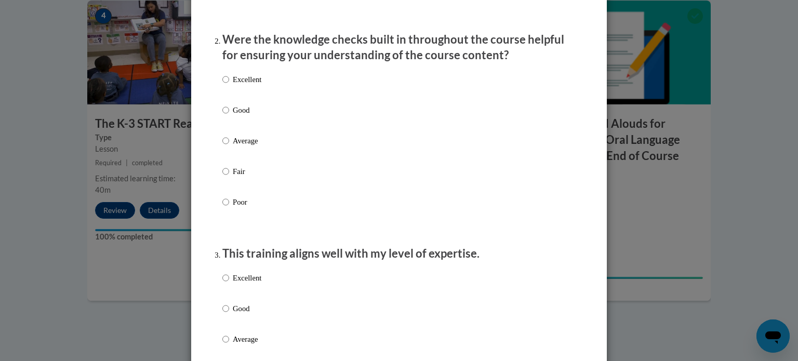
click at [237, 129] on label "Good" at bounding box center [241, 118] width 39 height 28
click at [229, 116] on input "Good" at bounding box center [225, 109] width 7 height 11
radio input "true"
click at [240, 314] on p "Good" at bounding box center [247, 308] width 29 height 11
click at [229, 314] on input "Good" at bounding box center [225, 308] width 7 height 11
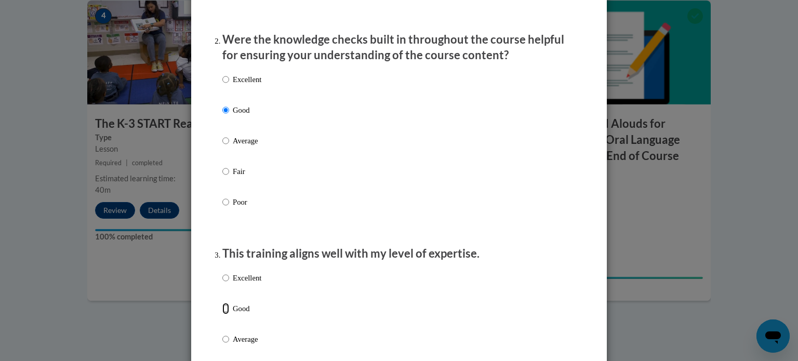
radio input "true"
click at [222, 334] on input "Average" at bounding box center [225, 339] width 7 height 11
radio input "true"
click at [222, 303] on input "Good" at bounding box center [225, 308] width 7 height 11
radio input "true"
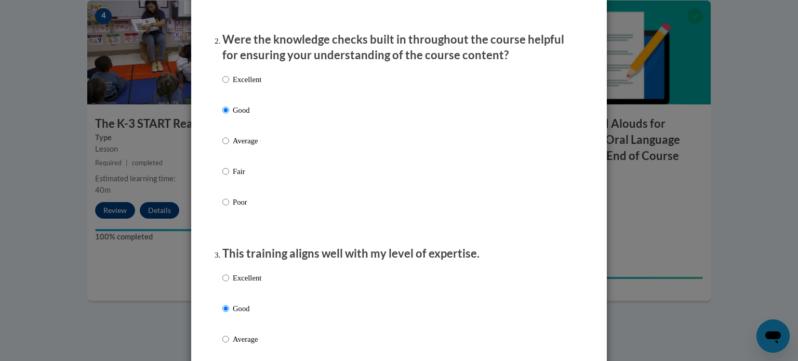
click at [425, 276] on li "This training aligns well with my level of expertise. Excellent Good Average Fa…" at bounding box center [398, 341] width 353 height 191
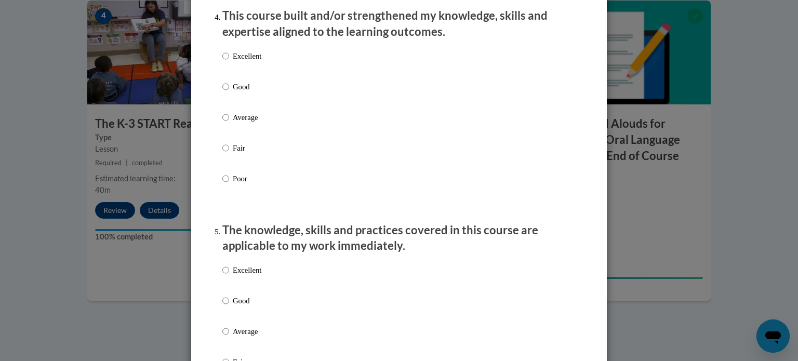
scroll to position [769, 0]
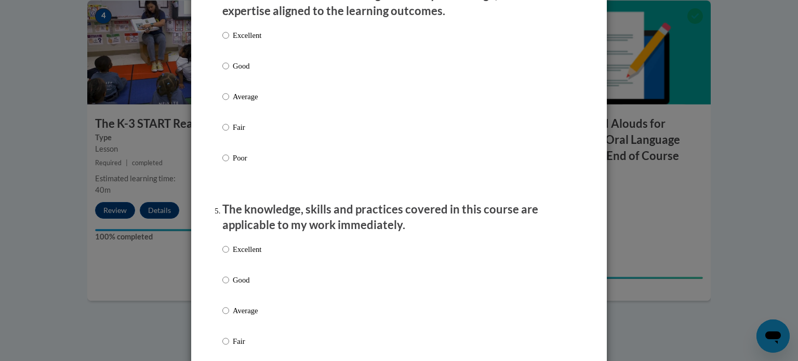
click at [234, 72] on p "Good" at bounding box center [247, 65] width 29 height 11
click at [229, 72] on input "Good" at bounding box center [225, 65] width 7 height 11
radio input "true"
click at [439, 148] on div "Excellent Good Average Fair Poor" at bounding box center [398, 108] width 353 height 169
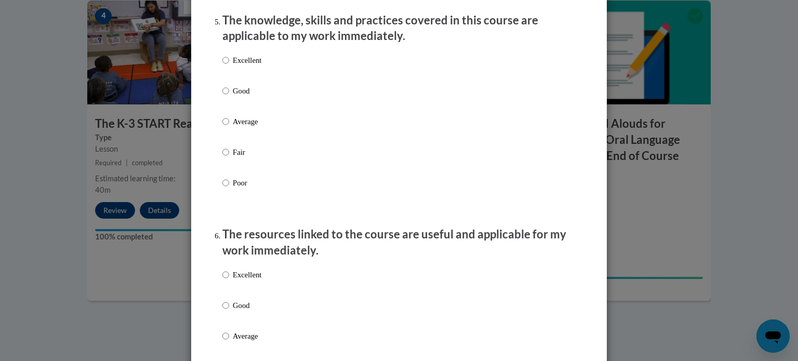
scroll to position [977, 0]
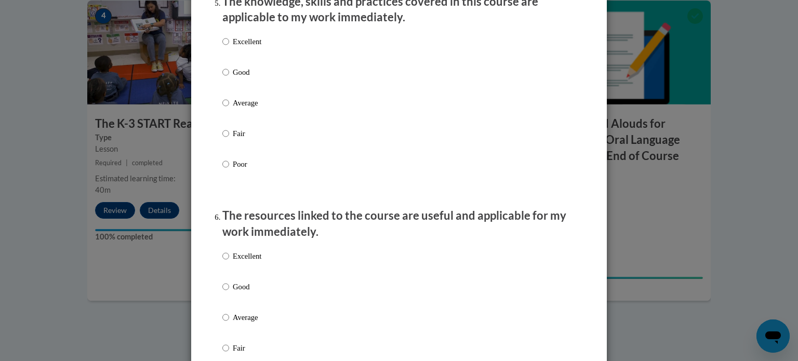
click at [242, 78] on p "Good" at bounding box center [247, 72] width 29 height 11
click at [229, 78] on input "Good" at bounding box center [225, 72] width 7 height 11
radio input "true"
click at [239, 293] on p "Good" at bounding box center [247, 286] width 29 height 11
click at [229, 293] on input "Good" at bounding box center [225, 286] width 7 height 11
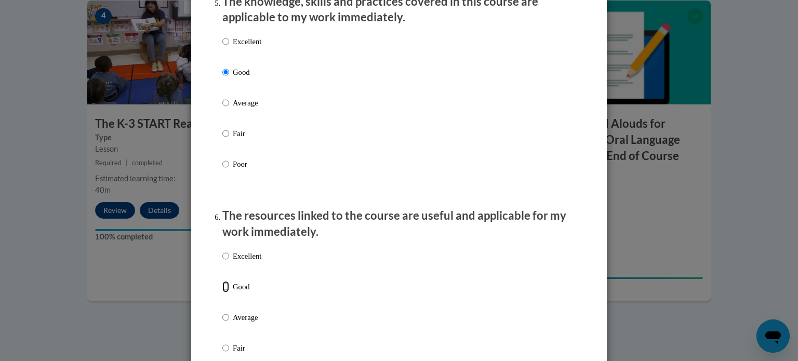
radio input "true"
click at [513, 284] on div "Excellent Good Average Fair Poor" at bounding box center [398, 329] width 353 height 169
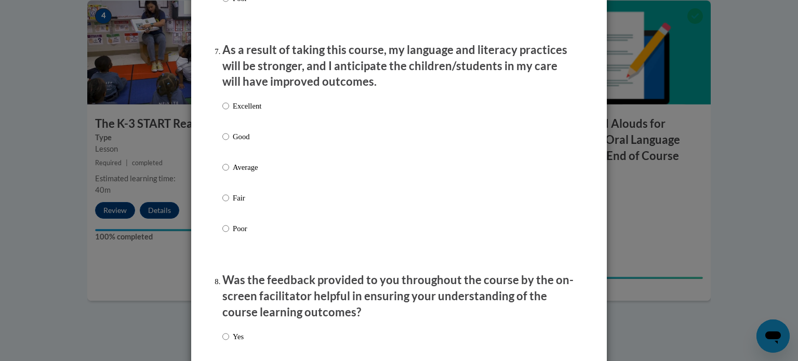
scroll to position [1435, 0]
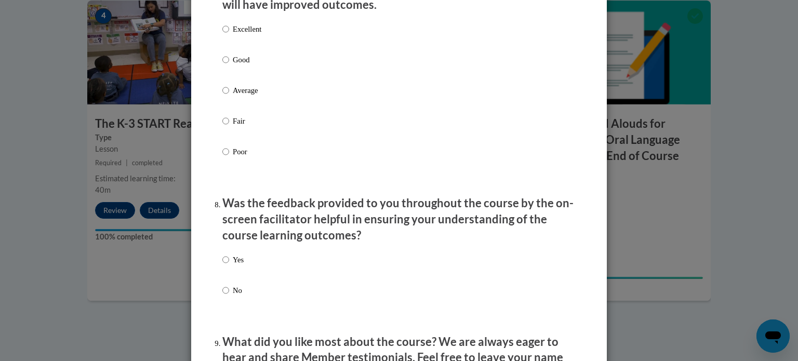
click at [230, 74] on label "Good" at bounding box center [241, 68] width 39 height 28
click at [229, 65] on input "Good" at bounding box center [225, 59] width 7 height 11
radio input "true"
click at [239, 282] on label "Yes" at bounding box center [232, 268] width 21 height 28
click at [229, 266] on input "Yes" at bounding box center [225, 259] width 7 height 11
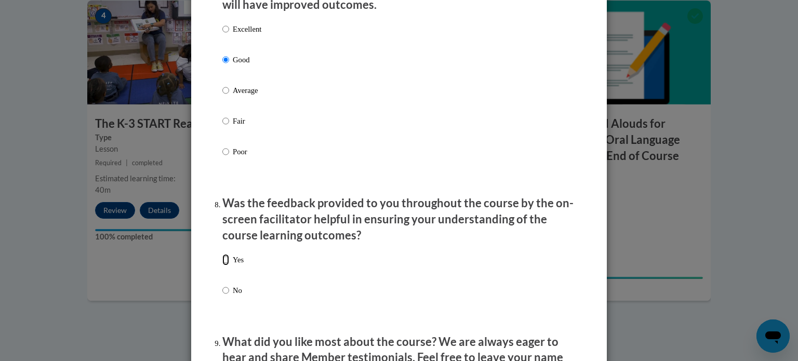
radio input "true"
click at [408, 297] on div "Yes No" at bounding box center [398, 287] width 353 height 77
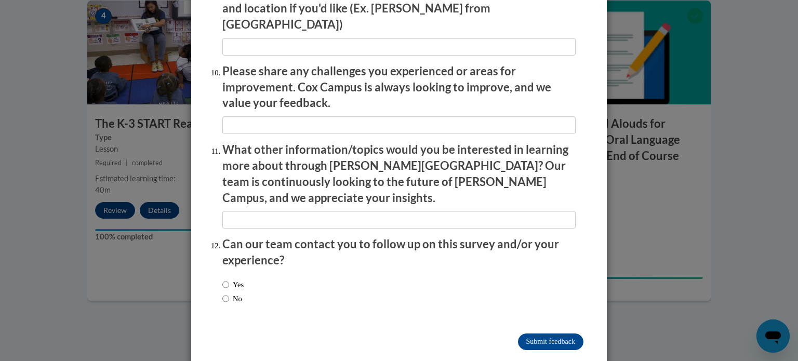
scroll to position [1803, 0]
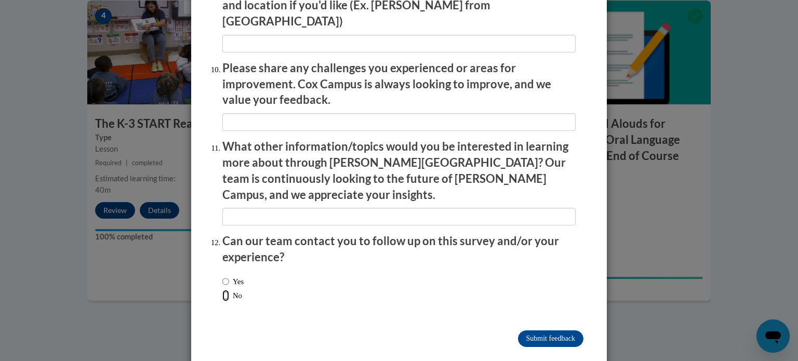
click at [227, 290] on input "No" at bounding box center [225, 295] width 7 height 11
radio input "true"
click at [532, 331] on input "Submit feedback" at bounding box center [550, 339] width 65 height 17
